Goal: Entertainment & Leisure: Consume media (video, audio)

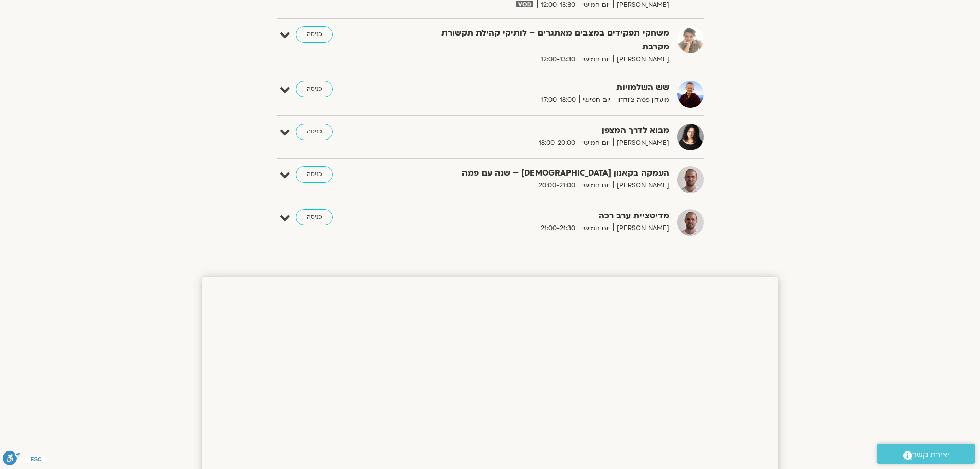
scroll to position [309, 0]
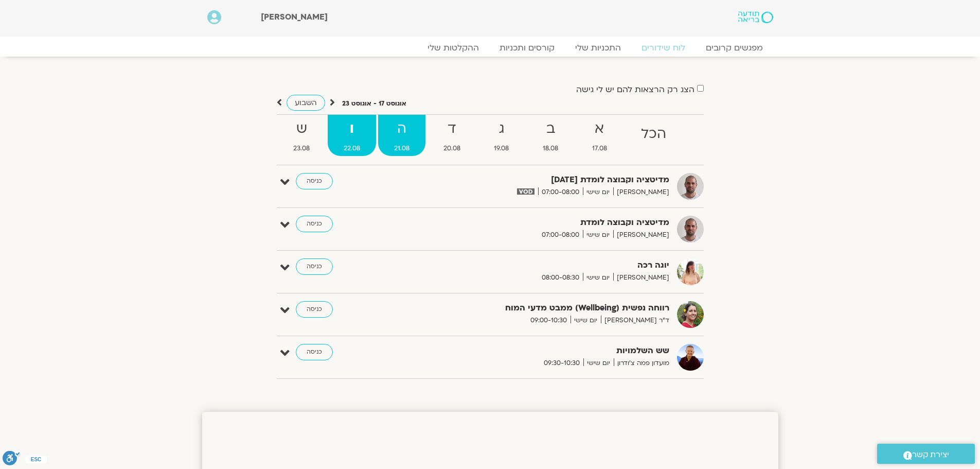
click at [399, 124] on strong "ה" at bounding box center [401, 128] width 47 height 23
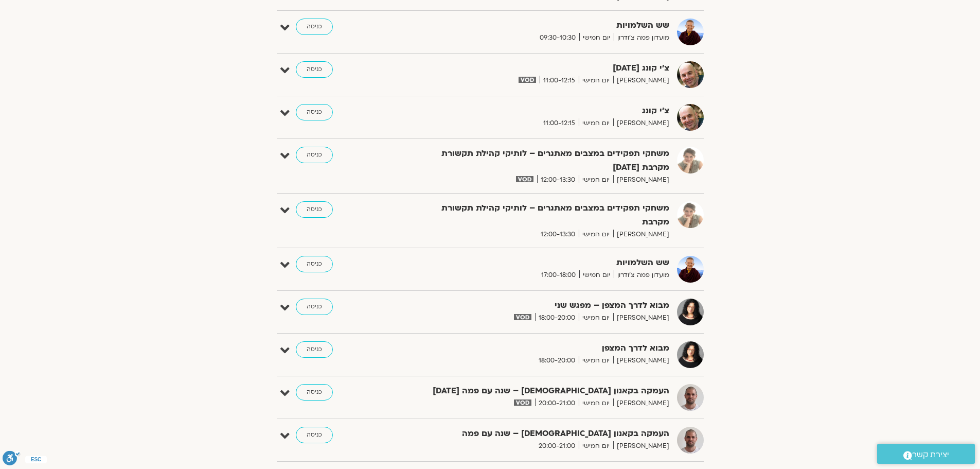
scroll to position [566, 0]
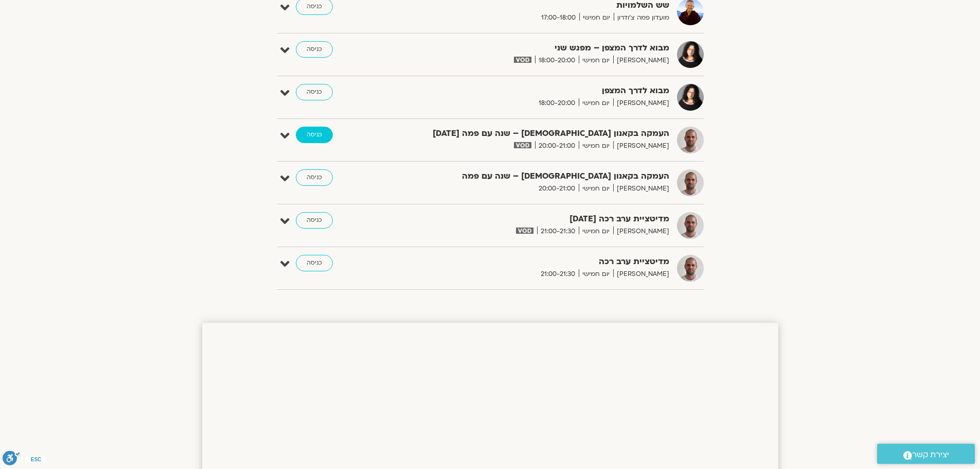
click at [307, 130] on link "כניסה" at bounding box center [314, 135] width 37 height 16
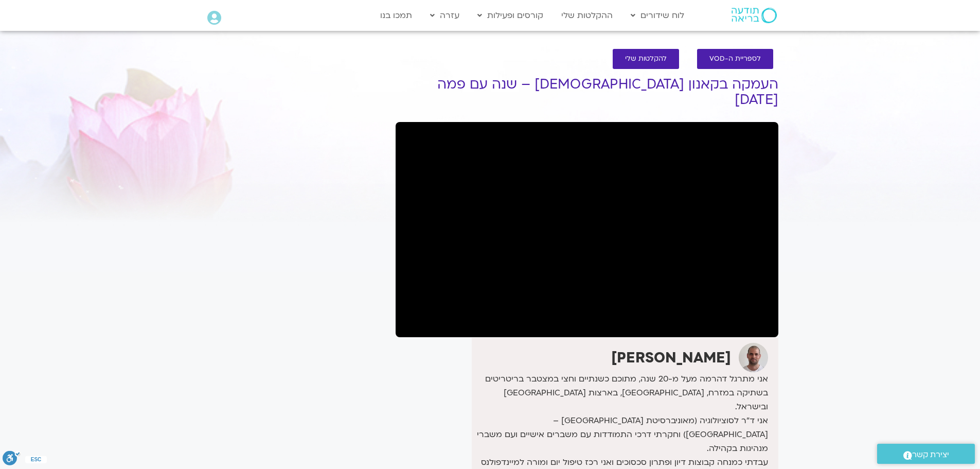
click at [196, 220] on section "לספריית ה-VOD להקלטות שלי העמקה בקאנון הבודהיסטי – שנה עם פמה 21.8.25 דקל קנטי …" at bounding box center [490, 338] width 980 height 598
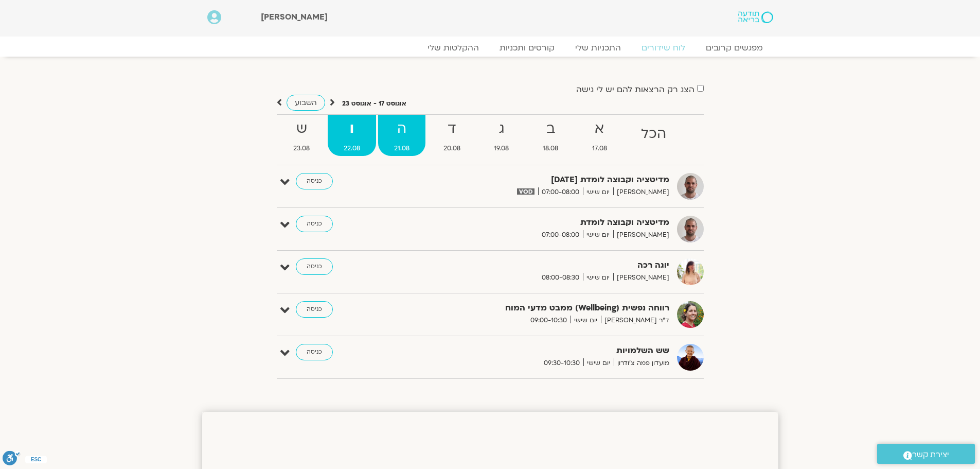
click at [402, 131] on strong "ה" at bounding box center [401, 128] width 47 height 23
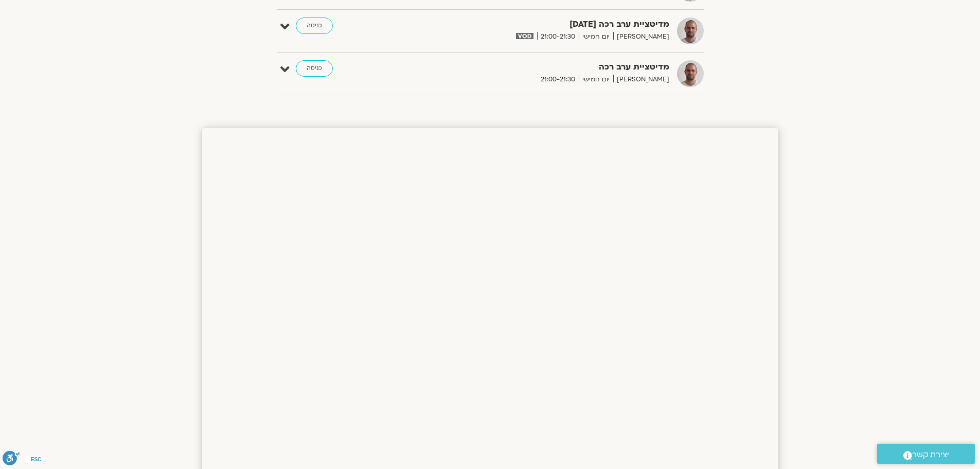
scroll to position [721, 0]
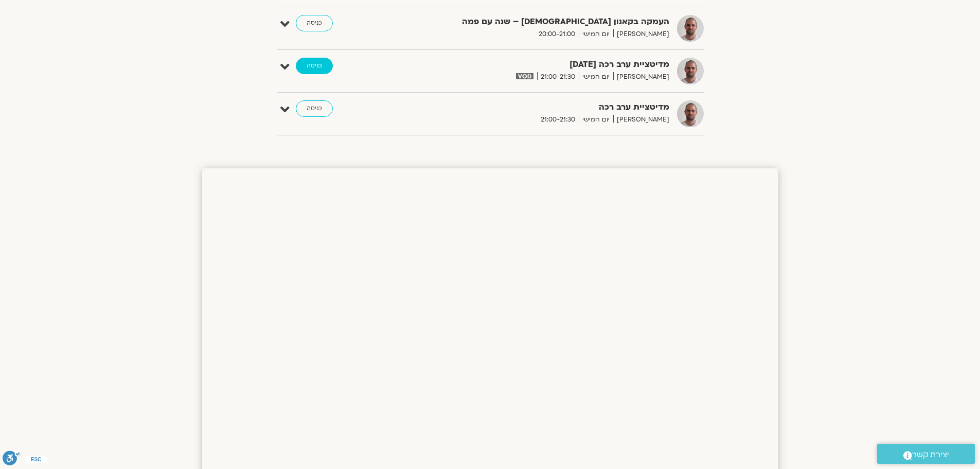
click at [317, 71] on link "כניסה" at bounding box center [314, 66] width 37 height 16
